Goal: Download file/media

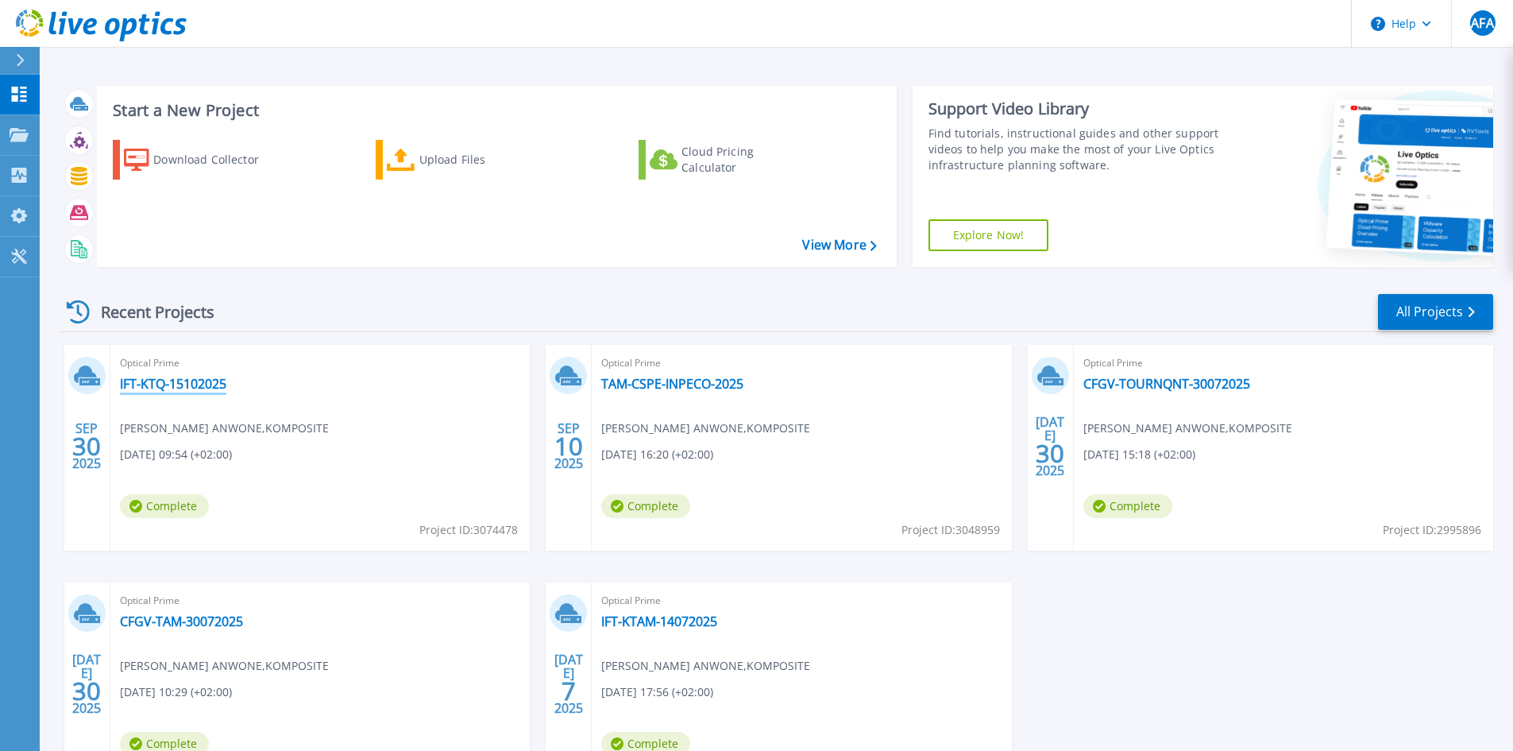
click at [190, 385] on link "IFT-KTQ-15102025" at bounding box center [173, 384] width 106 height 16
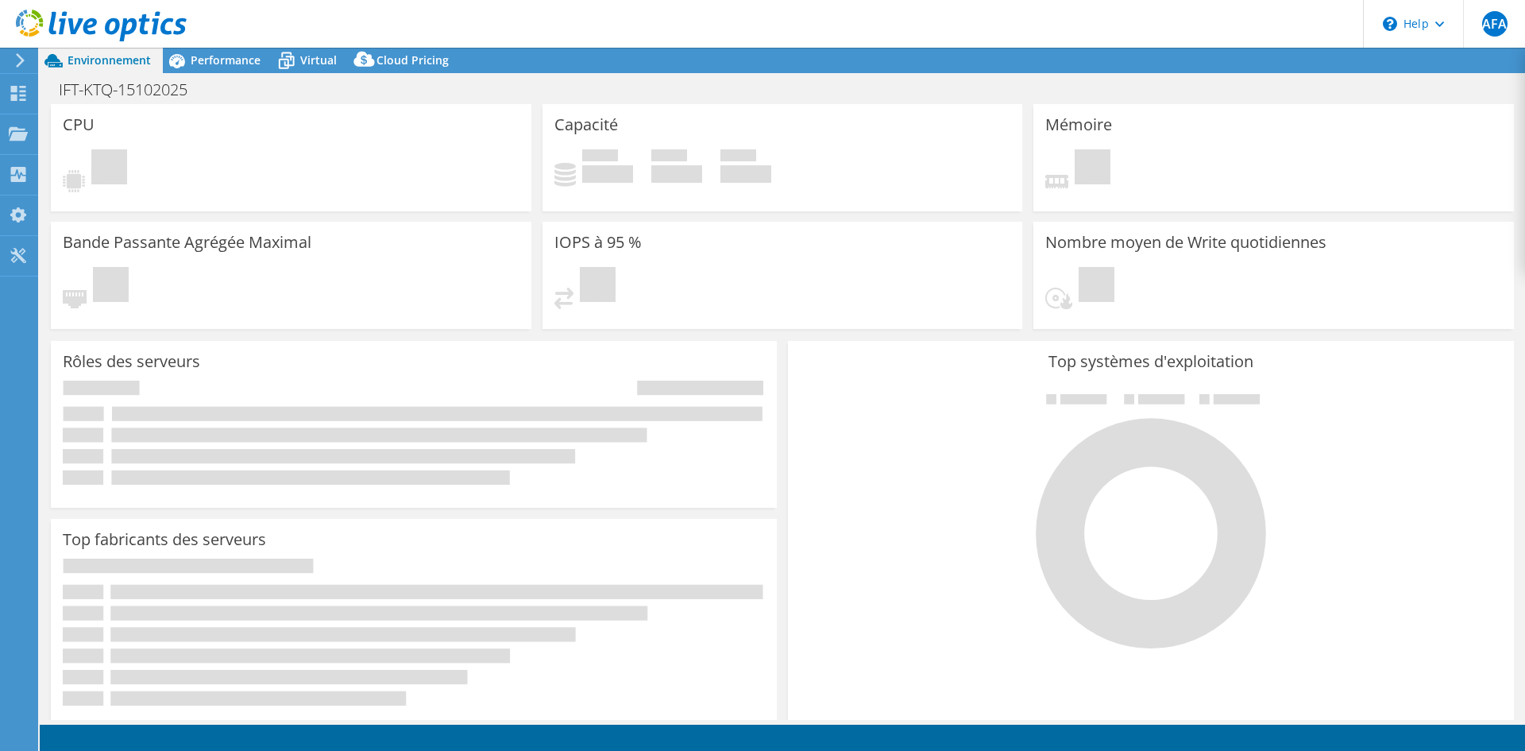
select select "USD"
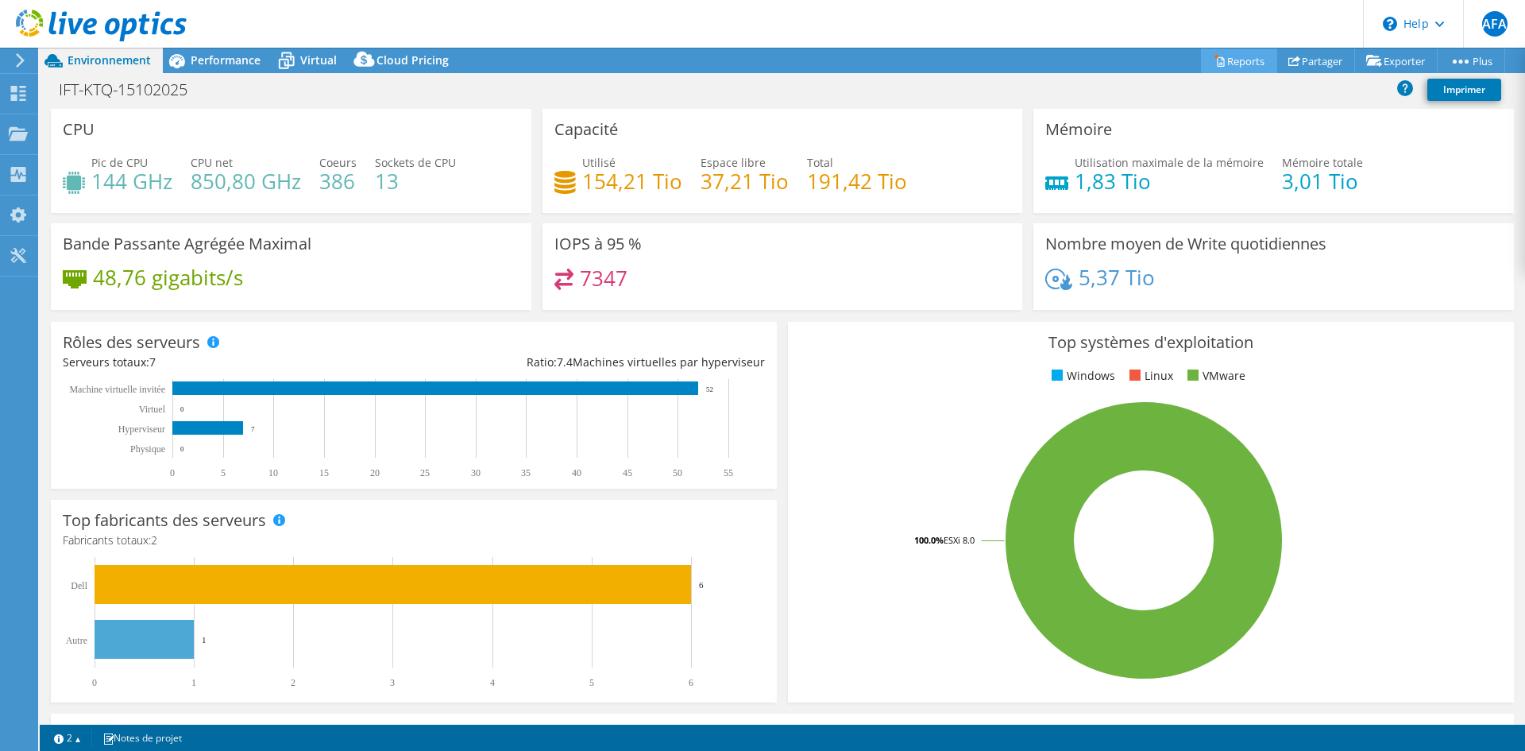
click at [1223, 60] on link "Reports" at bounding box center [1239, 60] width 76 height 25
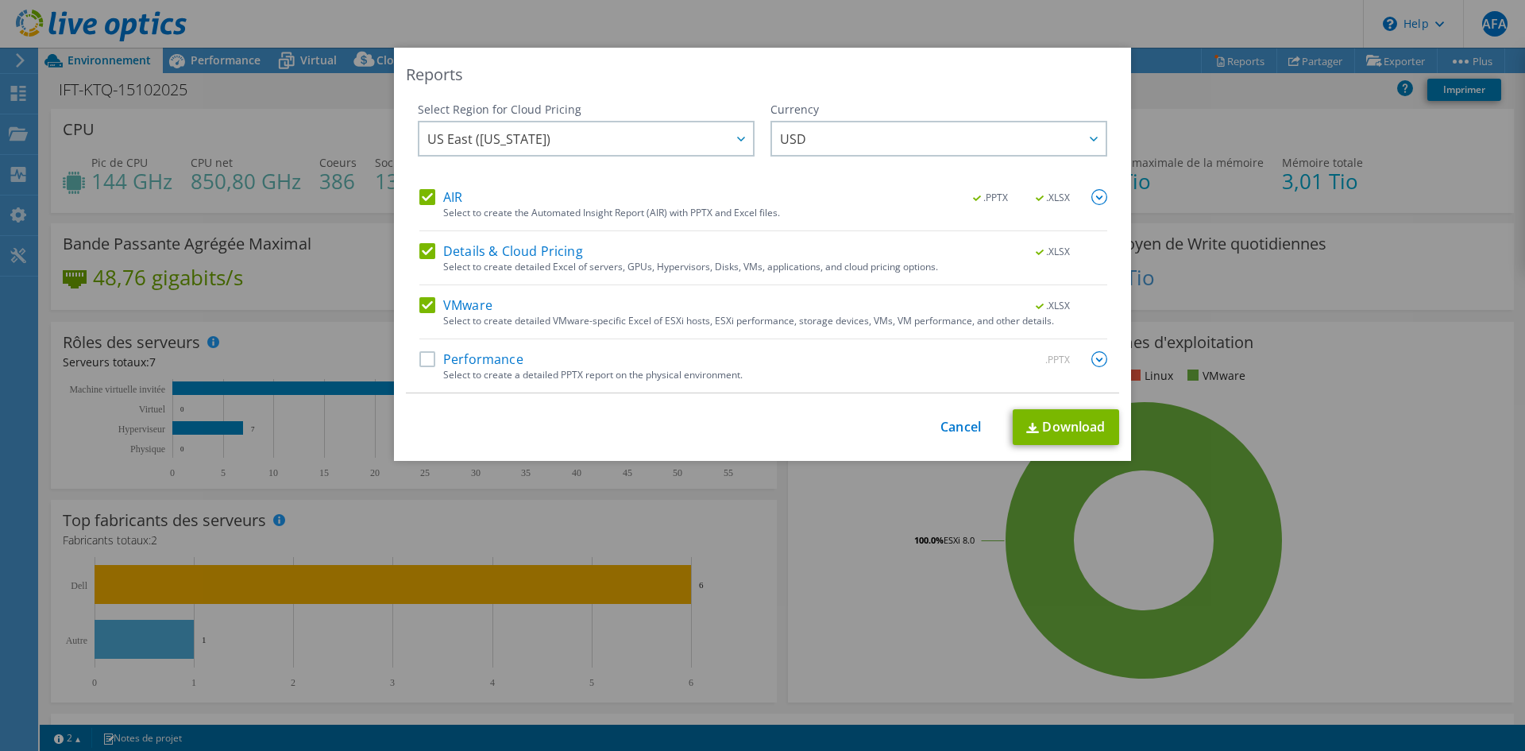
click at [419, 357] on label "Performance" at bounding box center [471, 359] width 104 height 16
click at [0, 0] on input "Performance" at bounding box center [0, 0] width 0 height 0
click at [1062, 431] on link "Download" at bounding box center [1066, 427] width 106 height 36
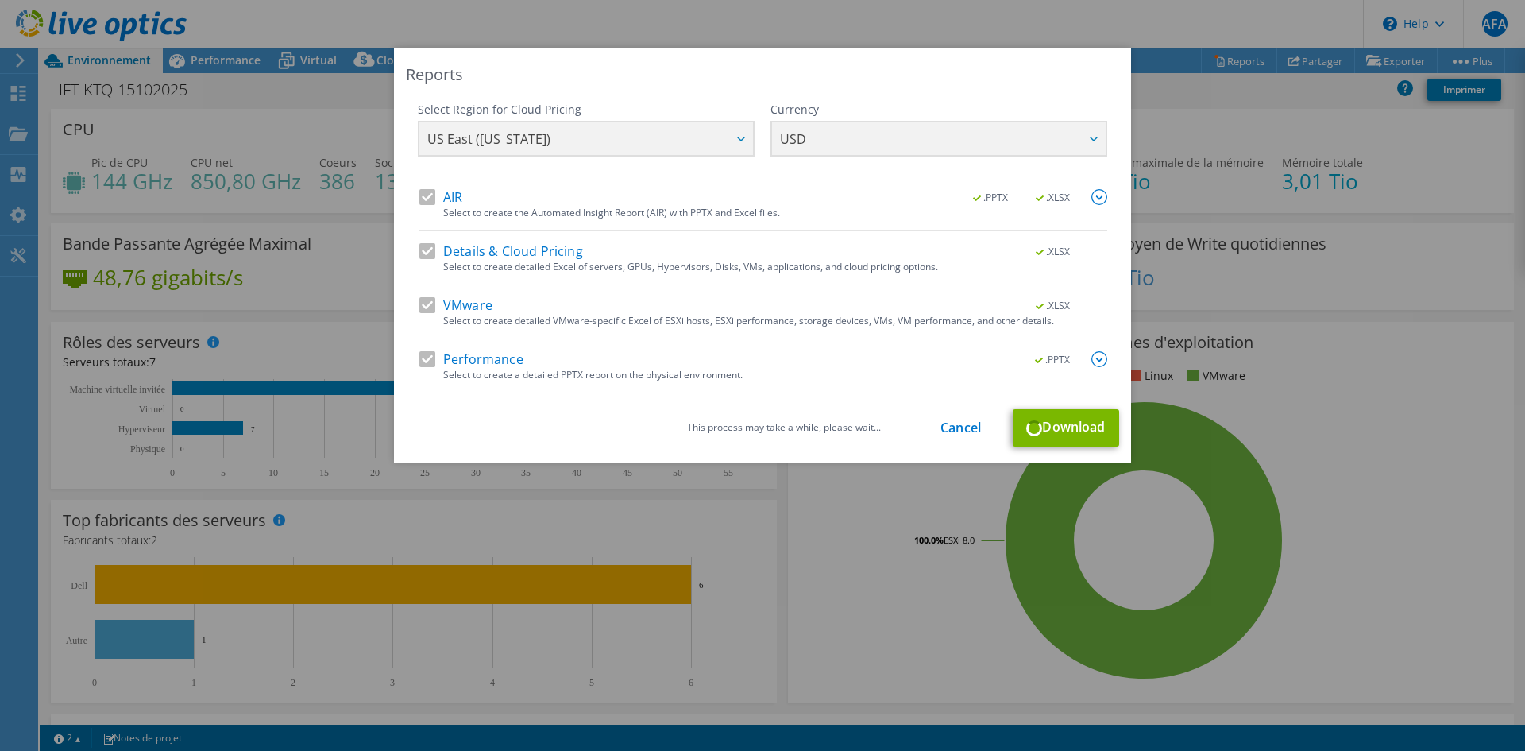
click at [1041, 427] on div "This process may take a while, please wait... Cancel Download" at bounding box center [762, 427] width 713 height 37
click at [667, 98] on div "Reports Select Region for Cloud Pricing Asia Pacific ([GEOGRAPHIC_DATA]) [GEOGR…" at bounding box center [762, 255] width 737 height 415
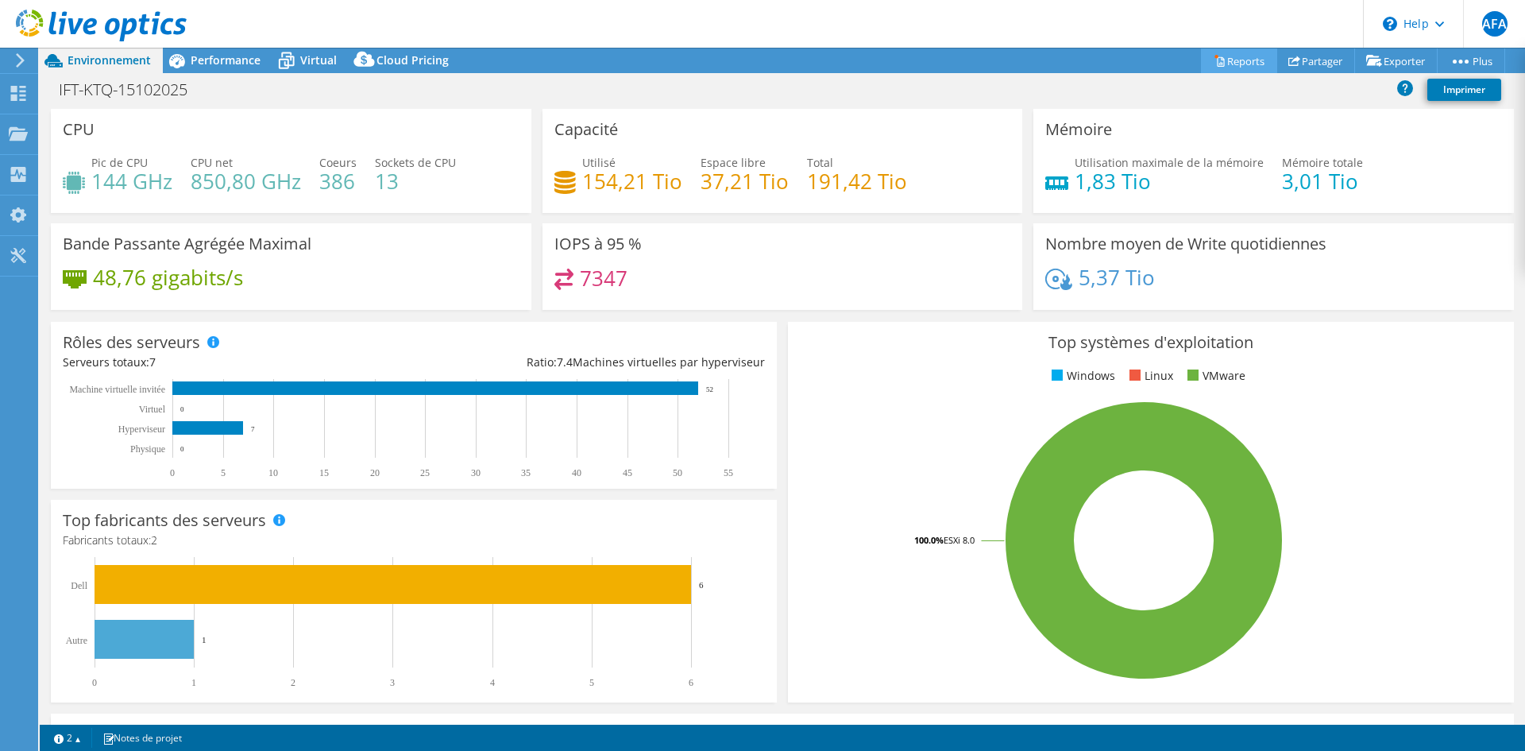
click at [1230, 60] on link "Reports" at bounding box center [1239, 60] width 76 height 25
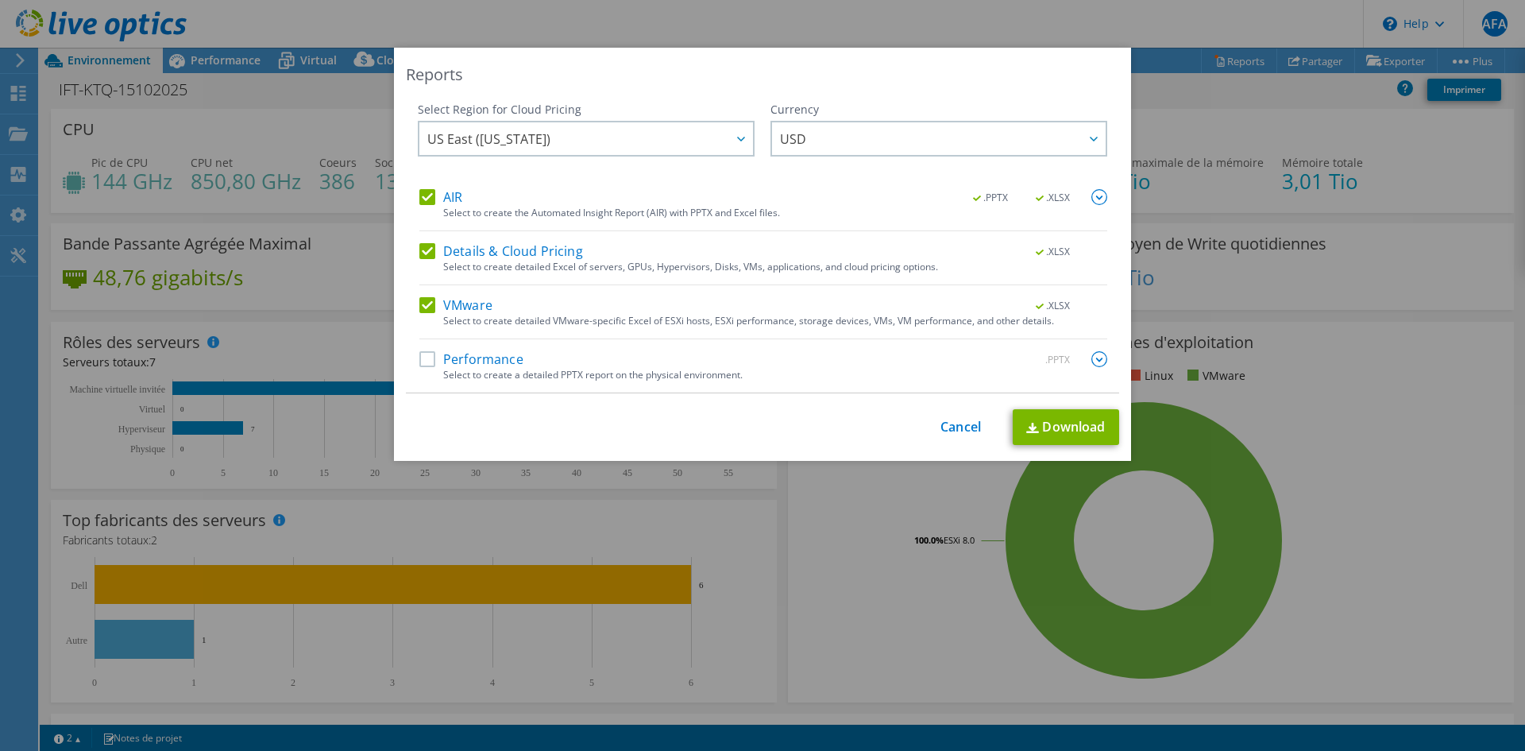
click at [461, 355] on label "Performance" at bounding box center [471, 359] width 104 height 16
click at [0, 0] on input "Performance" at bounding box center [0, 0] width 0 height 0
click at [1057, 428] on link "Download" at bounding box center [1066, 427] width 106 height 36
click at [25, 750] on img at bounding box center [19, 760] width 13 height 13
